Goal: Task Accomplishment & Management: Complete application form

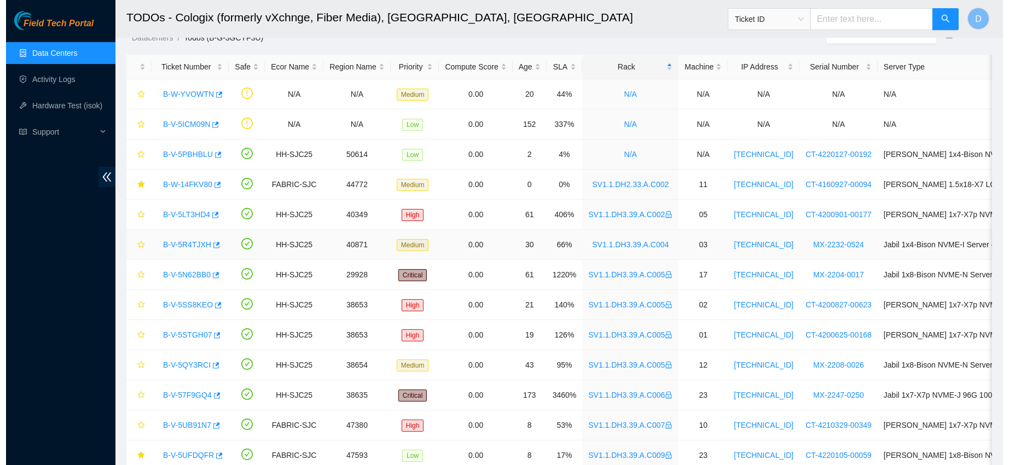
scroll to position [179, 0]
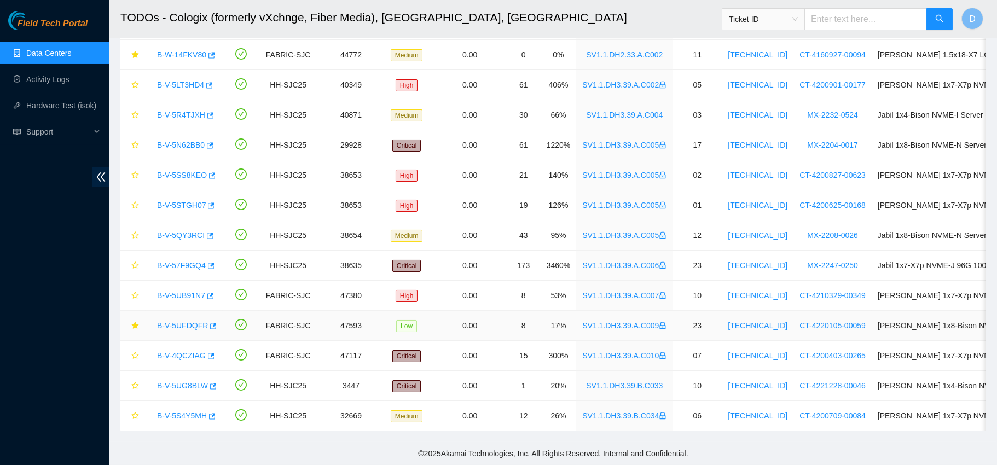
click at [169, 321] on link "B-V-5UFDQFR" at bounding box center [182, 325] width 51 height 9
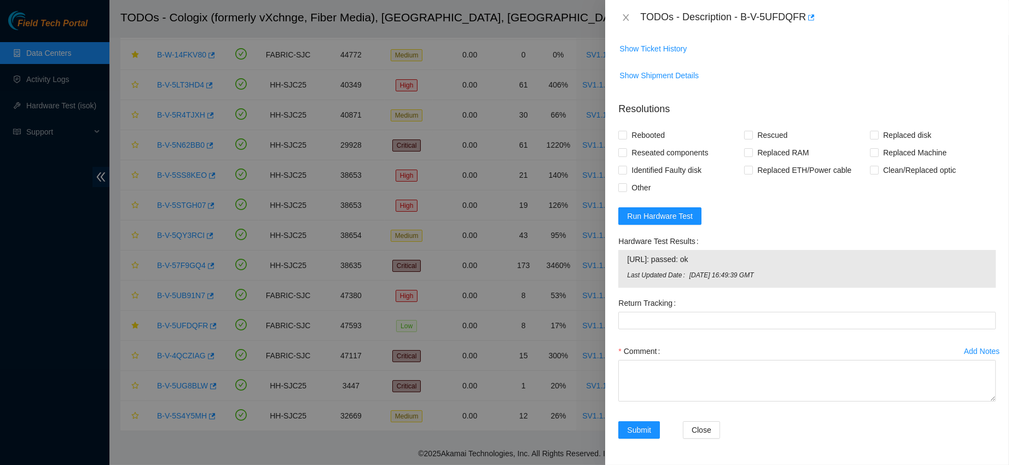
scroll to position [476, 0]
click at [628, 402] on div "Comment" at bounding box center [807, 376] width 378 height 66
click at [648, 371] on textarea "Comment" at bounding box center [807, 381] width 378 height 42
paste textarea "requested permission to access this rack - approved confirm with nocc that tick…"
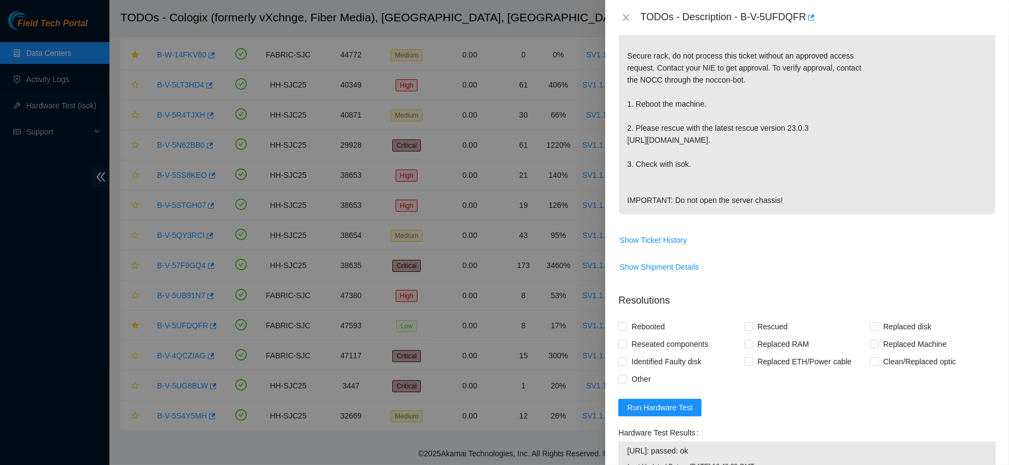
scroll to position [0, 0]
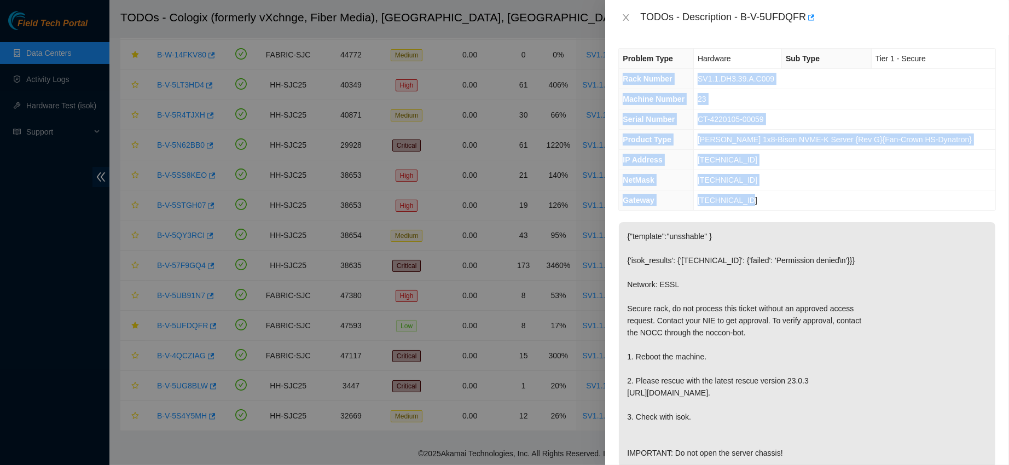
drag, startPoint x: 622, startPoint y: 76, endPoint x: 770, endPoint y: 207, distance: 198.9
click at [770, 207] on tbody "Problem Type Hardware Sub Type Tier 1 - Secure Rack Number SV1.1.DH3.39.A.C009 …" at bounding box center [807, 129] width 376 height 161
copy tbody "Rack Number SV1.1.DH3.39.A.C009 Machine Number 23 Serial Number CT-4220105-0005…"
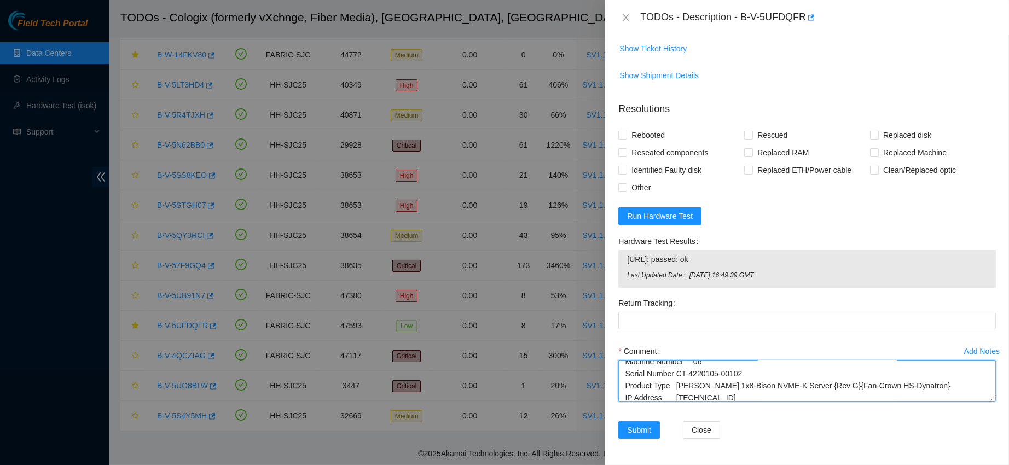
scroll to position [276, 0]
drag, startPoint x: 627, startPoint y: 387, endPoint x: 729, endPoint y: 451, distance: 120.7
click at [729, 451] on form "Resolutions Rebooted Rescued Replaced disk Reseated components Replaced RAM Rep…" at bounding box center [807, 272] width 378 height 359
paste textarea "9 Machine Number 23 Serial Number CT-4220105-00059 Product Type [PERSON_NAME] 1…"
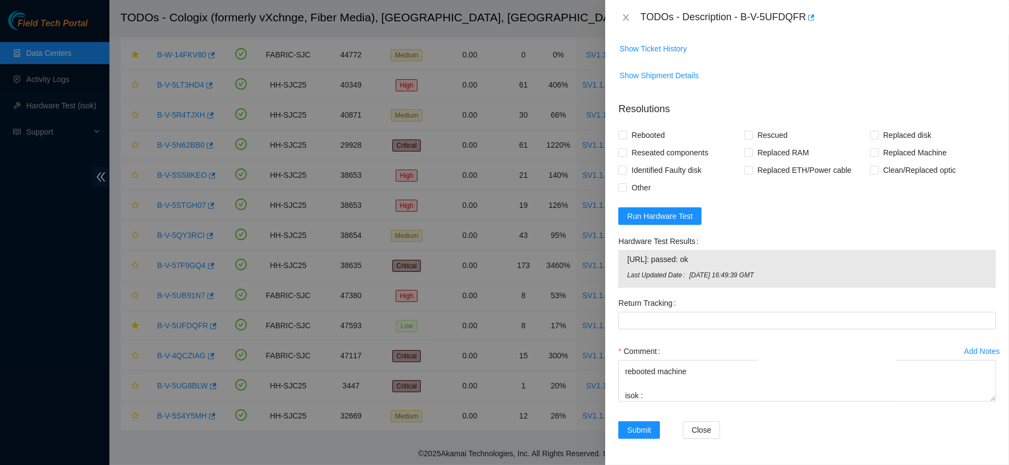
click at [676, 267] on td "[URL]: passed: ok" at bounding box center [807, 261] width 361 height 17
click at [661, 263] on span "[URL]: passed: ok" at bounding box center [807, 259] width 360 height 12
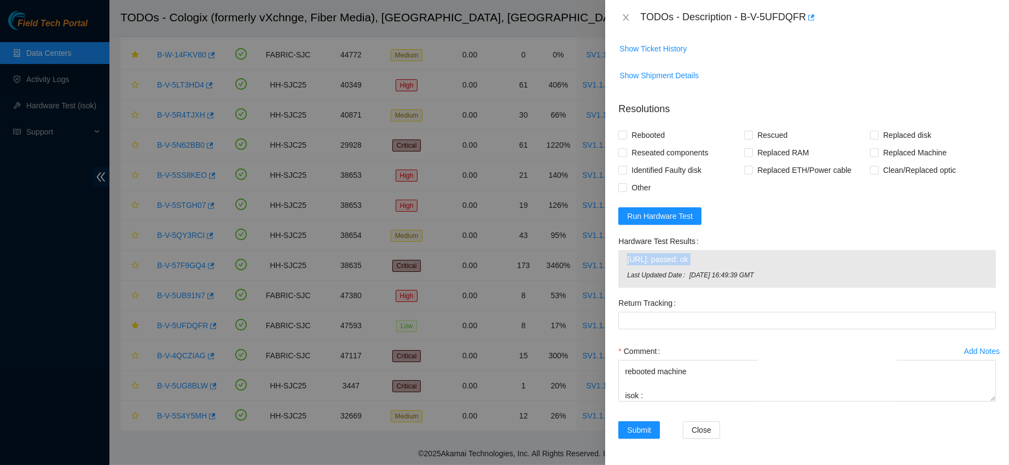
copy span "[URL]: passed: ok"
click at [665, 399] on textarea "requested permission to access this rack - approved confirm with nocc that tick…" at bounding box center [807, 381] width 378 height 42
paste textarea "[URL]: passed: ok"
type textarea "requested permission to access this rack - approved confirm with nocc that tick…"
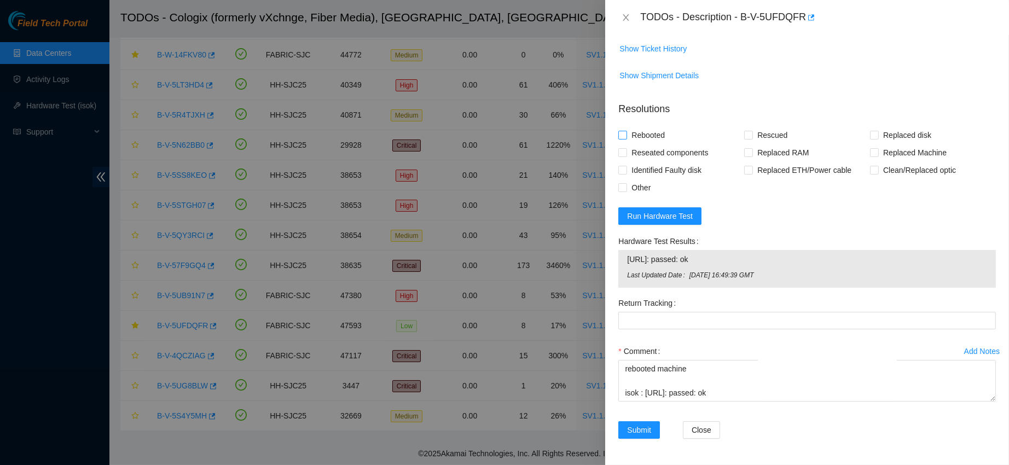
click at [628, 131] on span "Rebooted" at bounding box center [648, 135] width 42 height 18
click at [626, 131] on input "Rebooted" at bounding box center [622, 135] width 8 height 8
checkbox input "true"
click at [757, 134] on span "Rescued" at bounding box center [772, 135] width 39 height 18
click at [752, 134] on input "Rescued" at bounding box center [748, 135] width 8 height 8
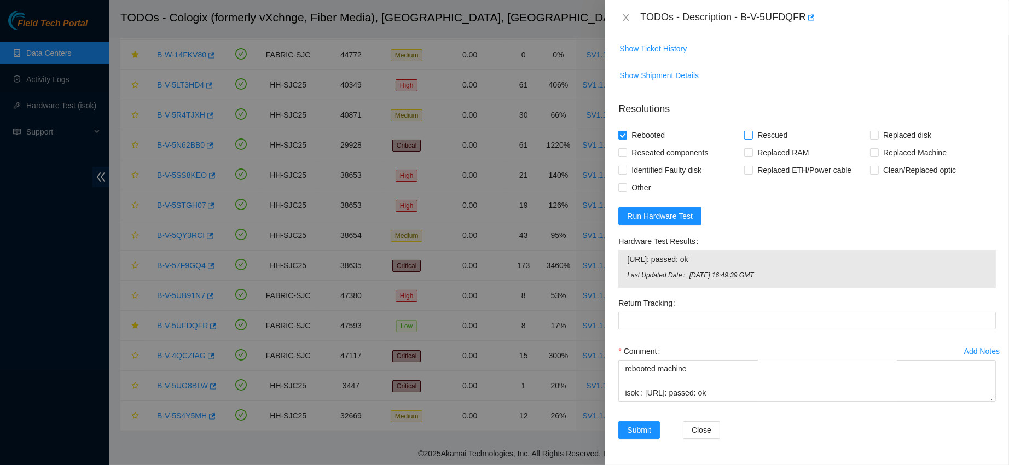
checkbox input "true"
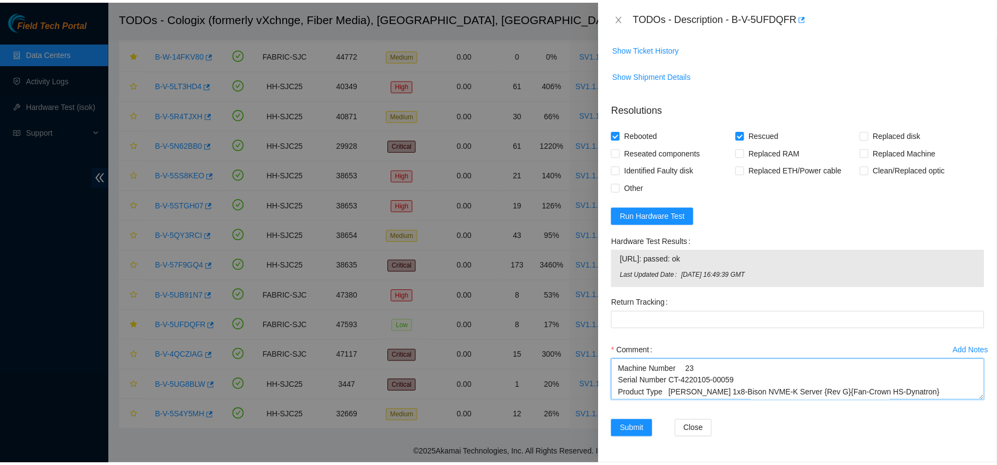
scroll to position [0, 0]
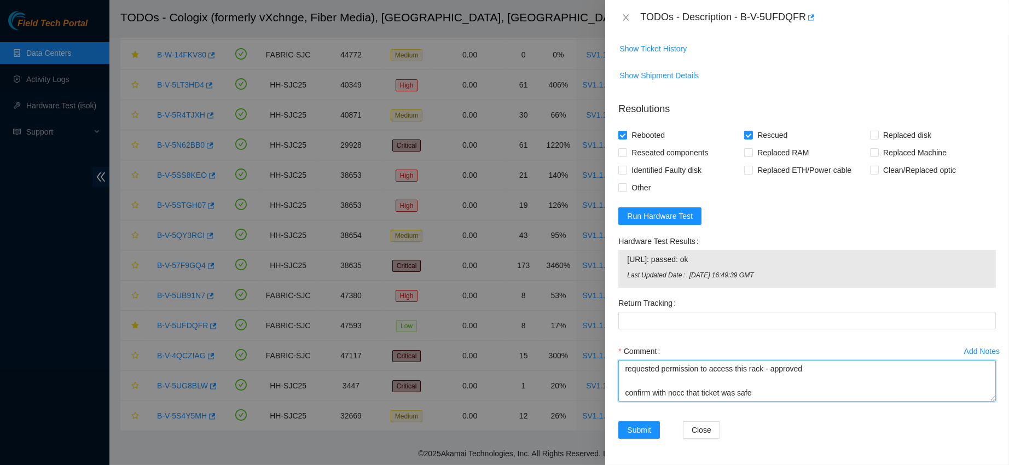
drag, startPoint x: 727, startPoint y: 392, endPoint x: 577, endPoint y: 304, distance: 173.1
click at [577, 304] on div "TODOs - Description - B-V-5UFDQFR Problem Type Hardware Sub Type Tier 1 - Secur…" at bounding box center [504, 232] width 1009 height 465
click at [648, 420] on div "Add Notes Comment requested permission to access this rack - approved confirm w…" at bounding box center [807, 382] width 386 height 79
click at [642, 426] on span "Submit" at bounding box center [639, 430] width 24 height 12
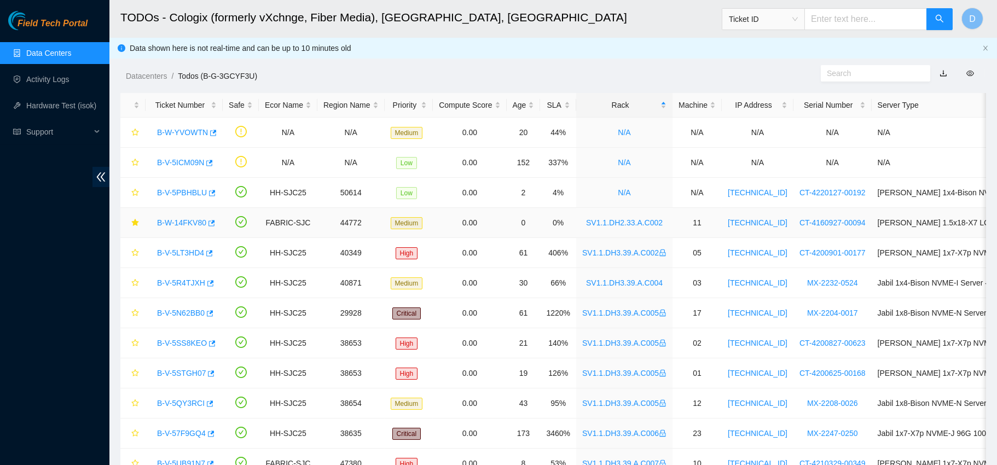
click at [177, 222] on link "B-W-14FKV80" at bounding box center [181, 222] width 49 height 9
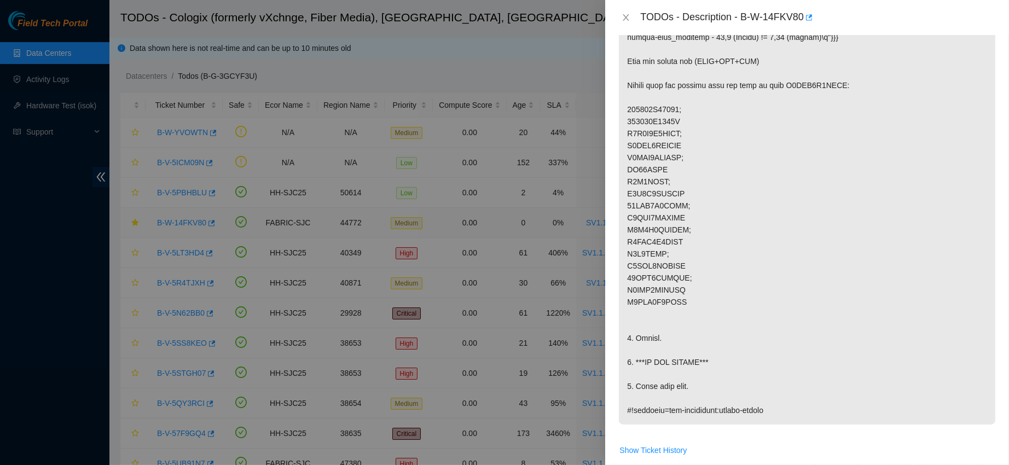
scroll to position [599, 0]
